Goal: Check status: Check status

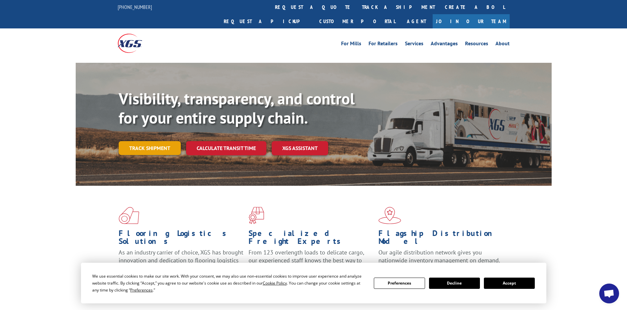
click at [138, 141] on link "Track shipment" at bounding box center [150, 148] width 62 height 14
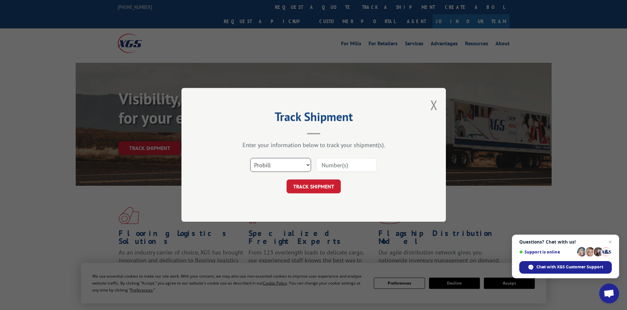
click at [284, 165] on select "Select category... Probill BOL PO" at bounding box center [280, 165] width 61 height 14
select select "bol"
click at [250, 158] on select "Select category... Probill BOL PO" at bounding box center [280, 165] width 61 height 14
click at [321, 167] on input at bounding box center [346, 165] width 61 height 14
drag, startPoint x: 347, startPoint y: 165, endPoint x: 276, endPoint y: 169, distance: 70.6
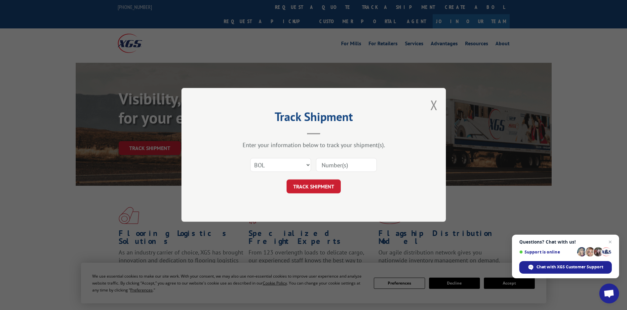
click at [276, 169] on div "Select category... Probill BOL PO" at bounding box center [314, 165] width 198 height 22
type input "6043597"
click button "TRACK SHIPMENT" at bounding box center [314, 187] width 54 height 14
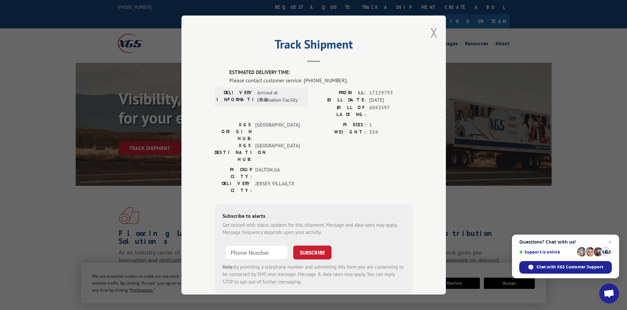
click at [431, 33] on button "Close modal" at bounding box center [434, 33] width 7 height 18
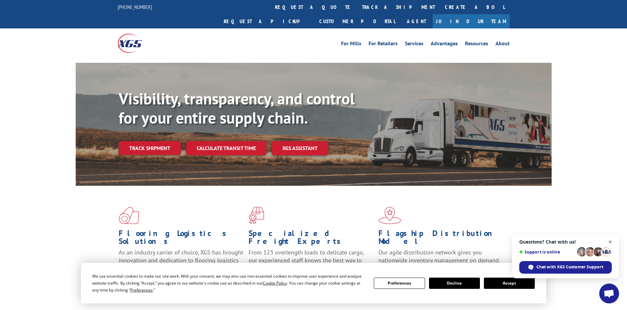
click at [611, 240] on span "Close chat" at bounding box center [610, 242] width 8 height 8
